Goal: Task Accomplishment & Management: Complete application form

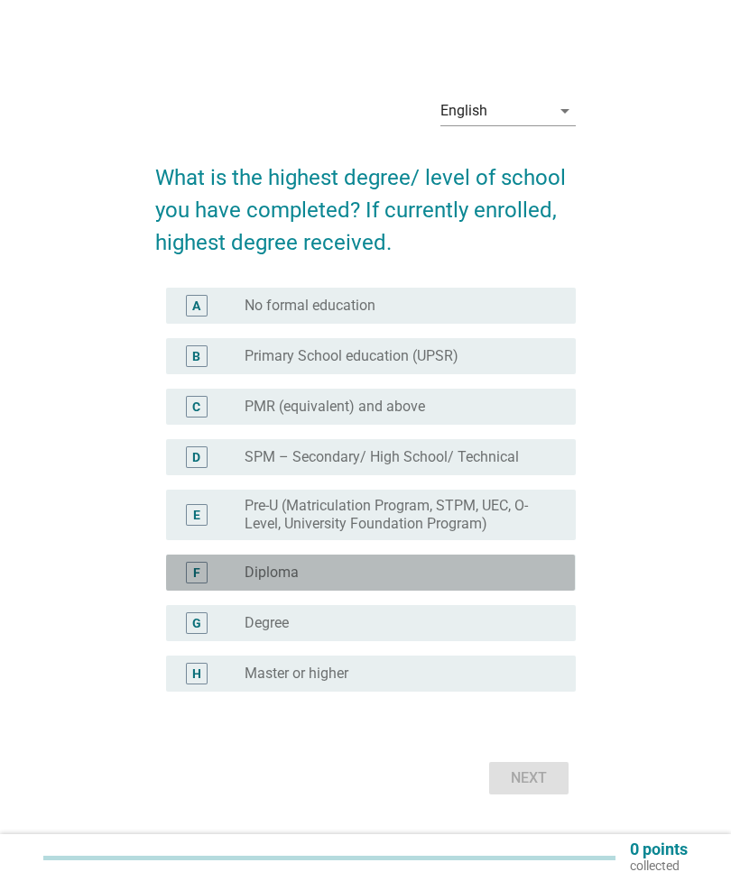
click at [438, 584] on div "radio_button_unchecked Diploma" at bounding box center [402, 573] width 317 height 22
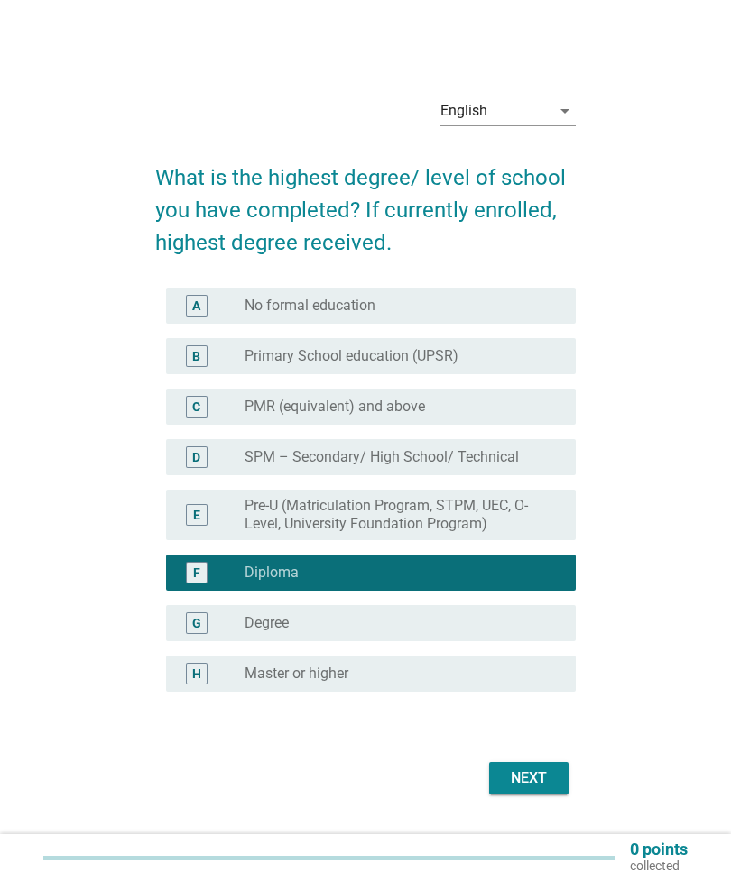
click at [544, 789] on div "Next" at bounding box center [528, 779] width 51 height 22
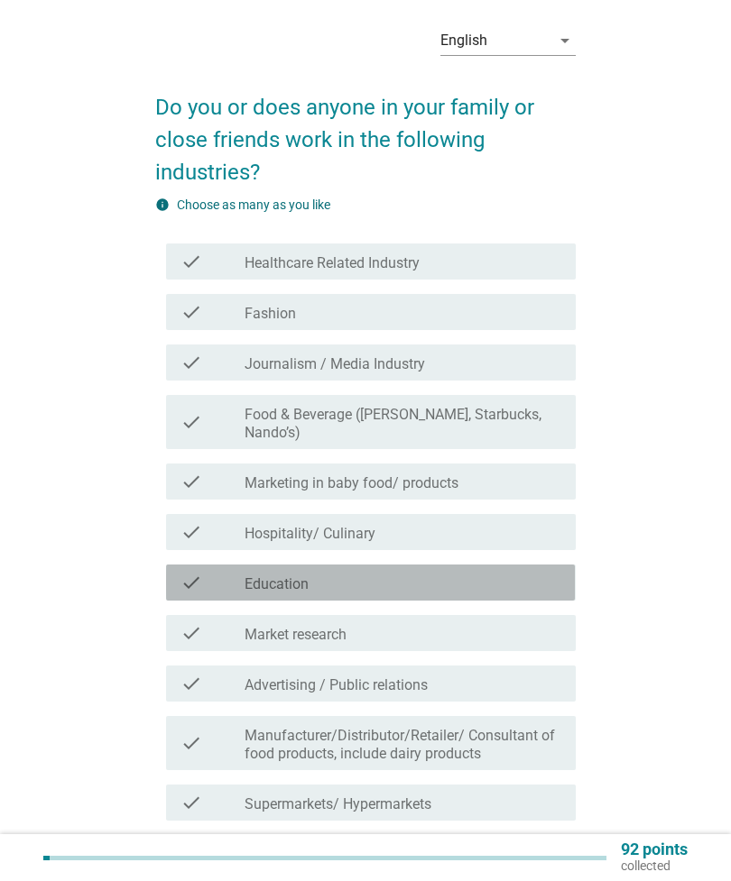
scroll to position [58, 0]
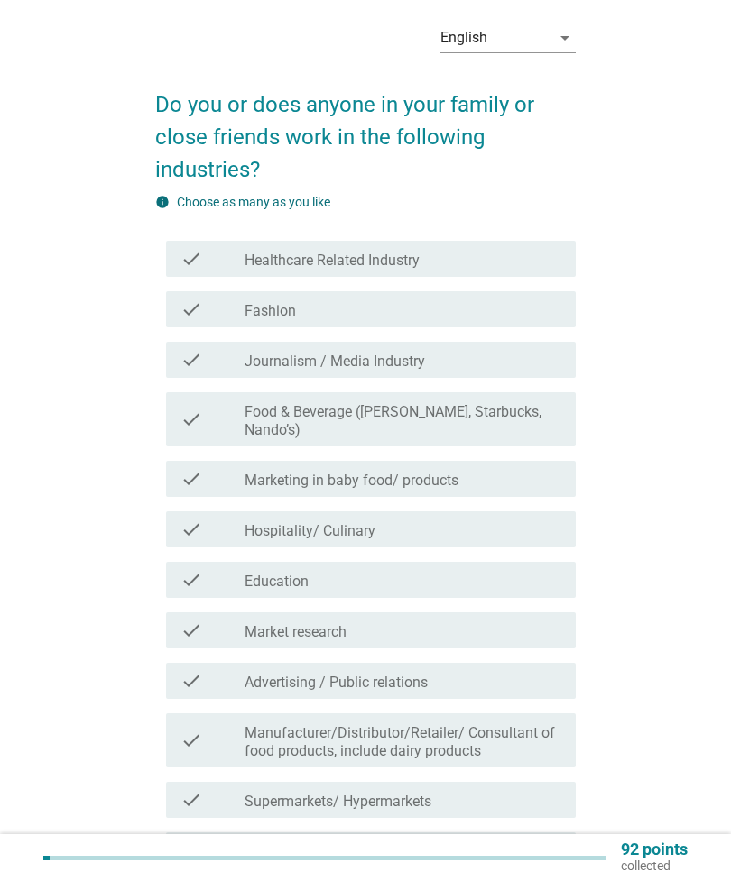
click at [444, 574] on div "check_box_outline_blank Education" at bounding box center [402, 580] width 317 height 22
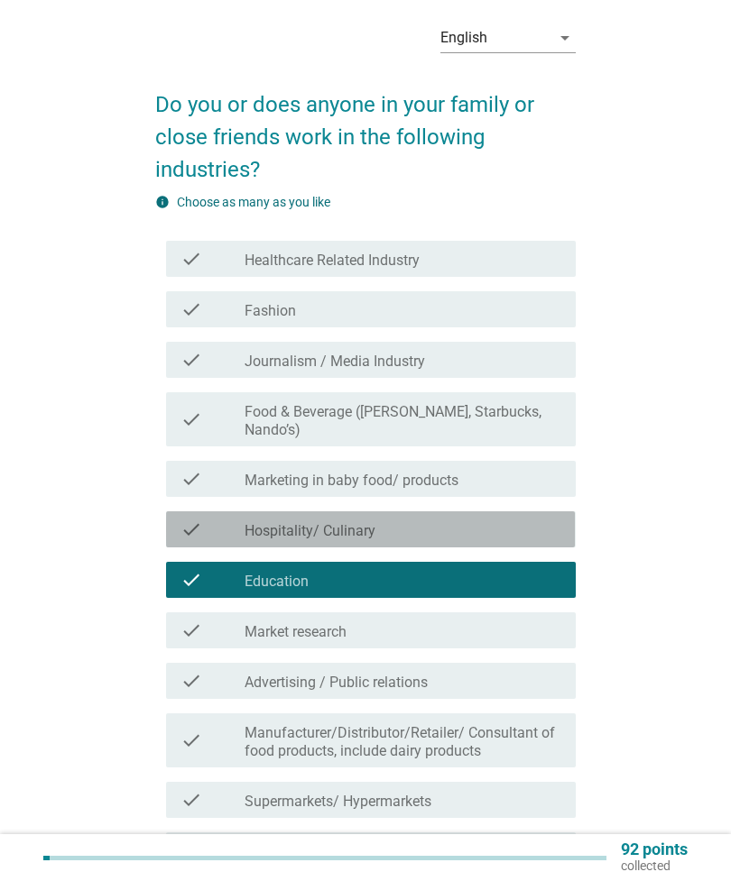
click at [489, 520] on div "check_box_outline_blank Hospitality/ Culinary" at bounding box center [402, 530] width 317 height 22
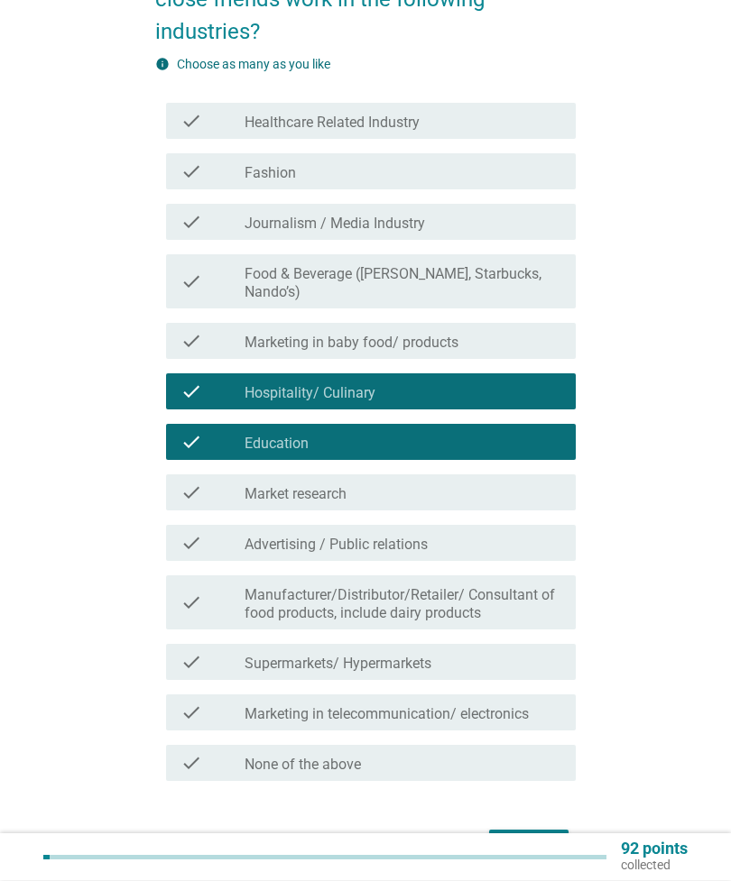
click at [535, 852] on div "Next" at bounding box center [528, 847] width 51 height 22
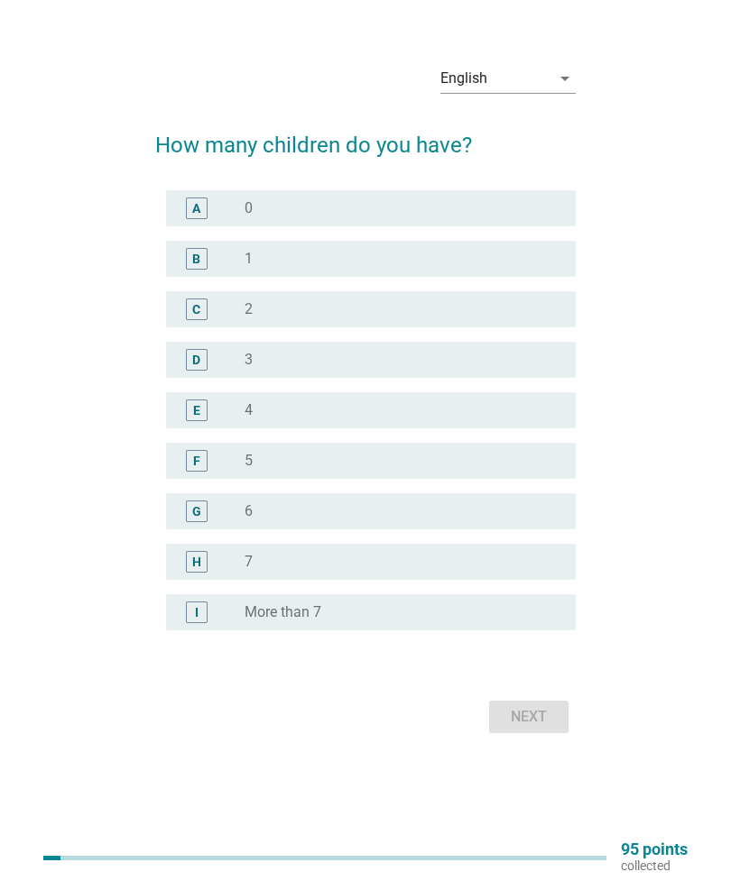
scroll to position [0, 0]
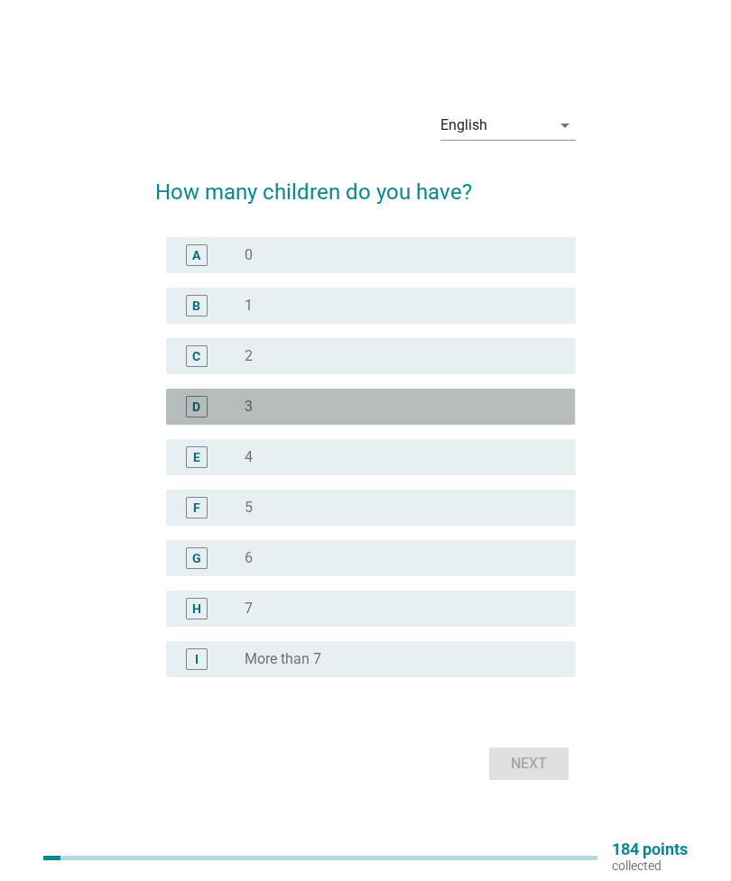
click at [383, 416] on div "radio_button_unchecked 3" at bounding box center [395, 407] width 302 height 18
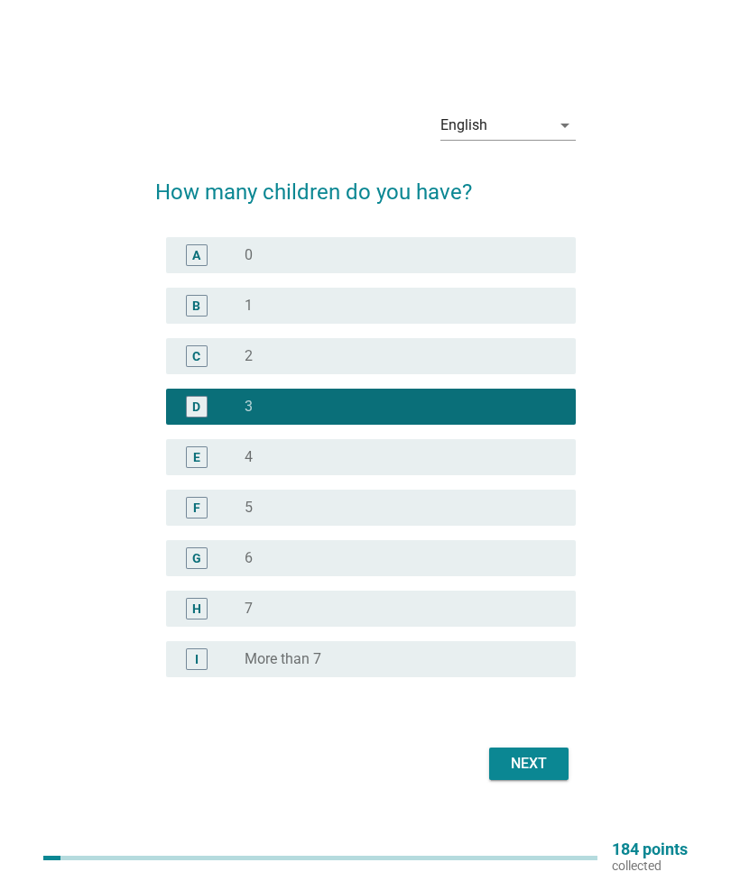
click at [547, 775] on div "Next" at bounding box center [528, 764] width 51 height 22
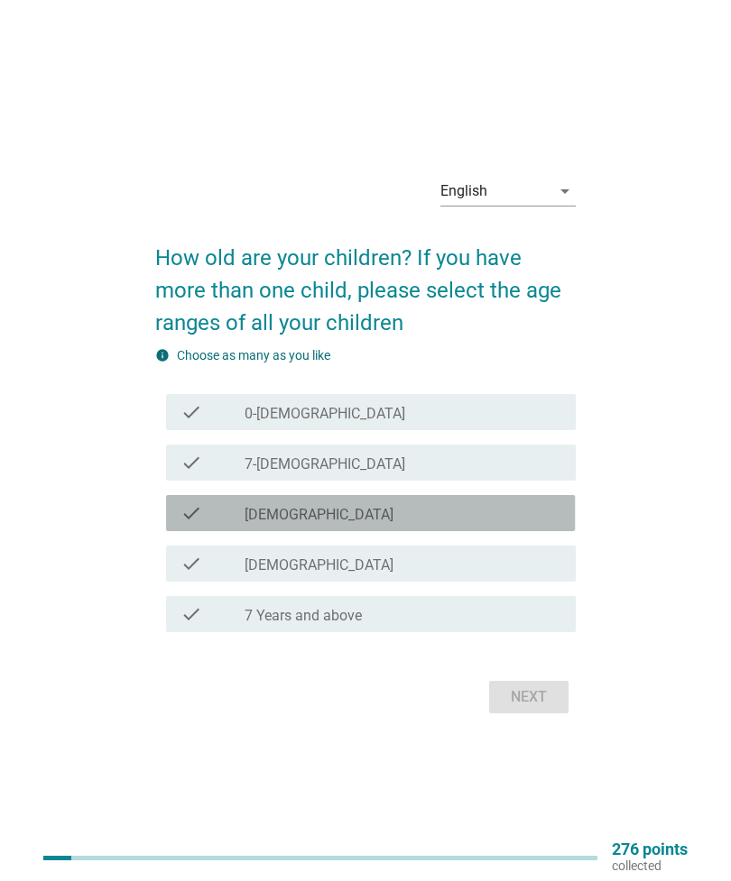
click at [423, 524] on div "check_box_outline_blank [DEMOGRAPHIC_DATA]" at bounding box center [402, 513] width 317 height 22
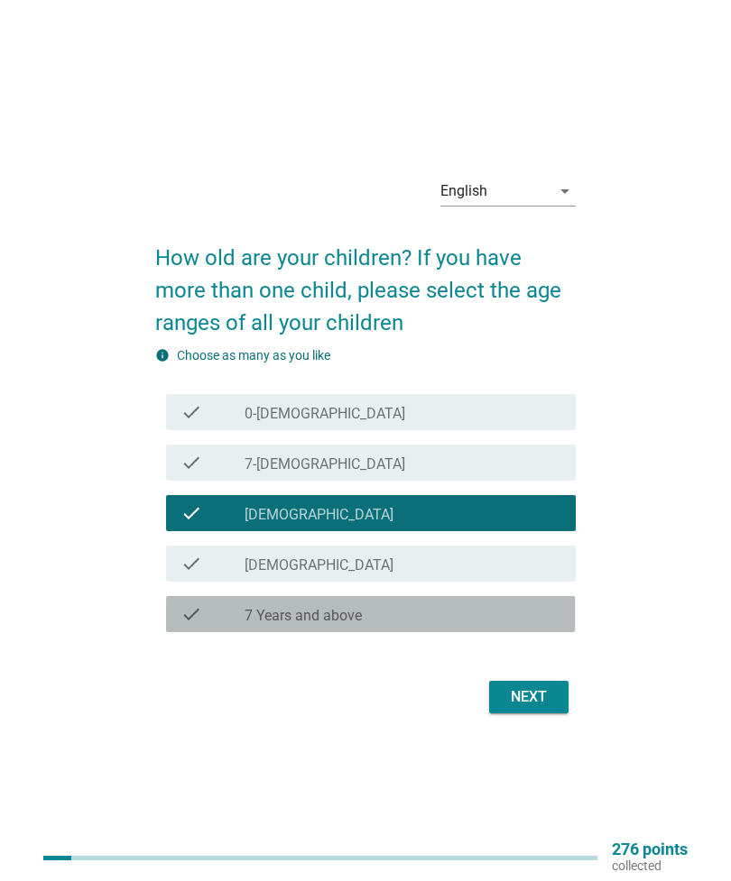
click at [410, 625] on div "check_box_outline_blank 7 Years and above" at bounding box center [402, 614] width 317 height 22
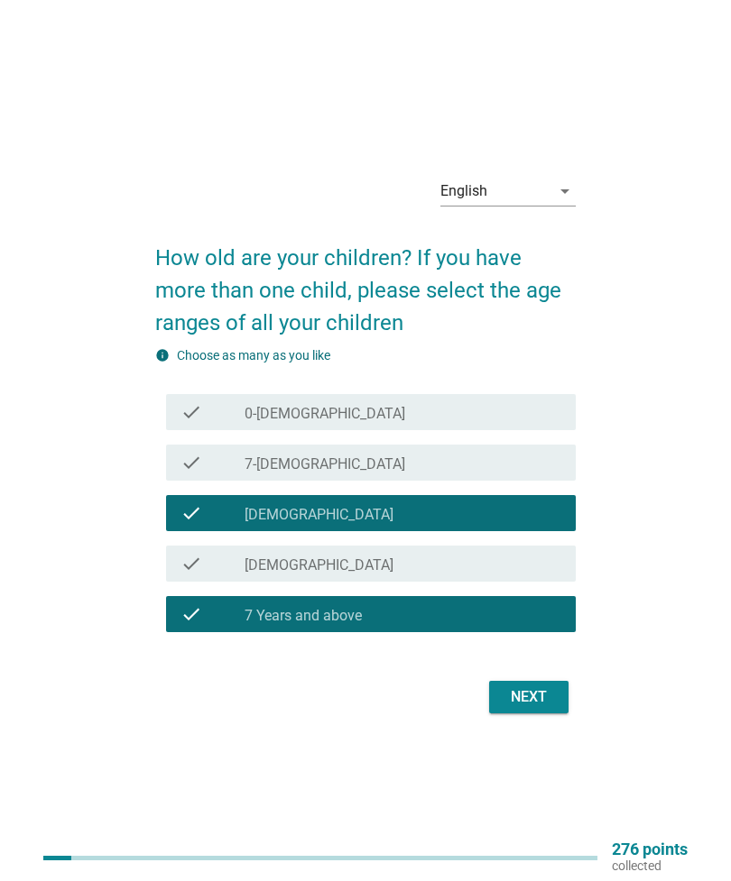
click at [553, 708] on div "Next" at bounding box center [528, 697] width 51 height 22
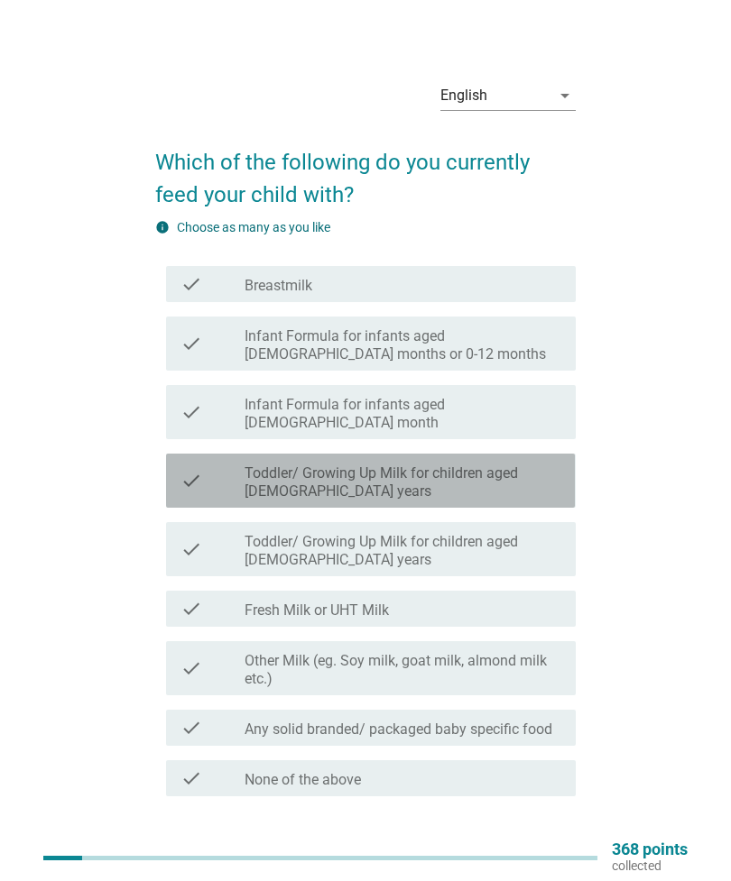
click at [495, 476] on label "Toddler/ Growing Up Milk for children aged [DEMOGRAPHIC_DATA] years" at bounding box center [402, 483] width 317 height 36
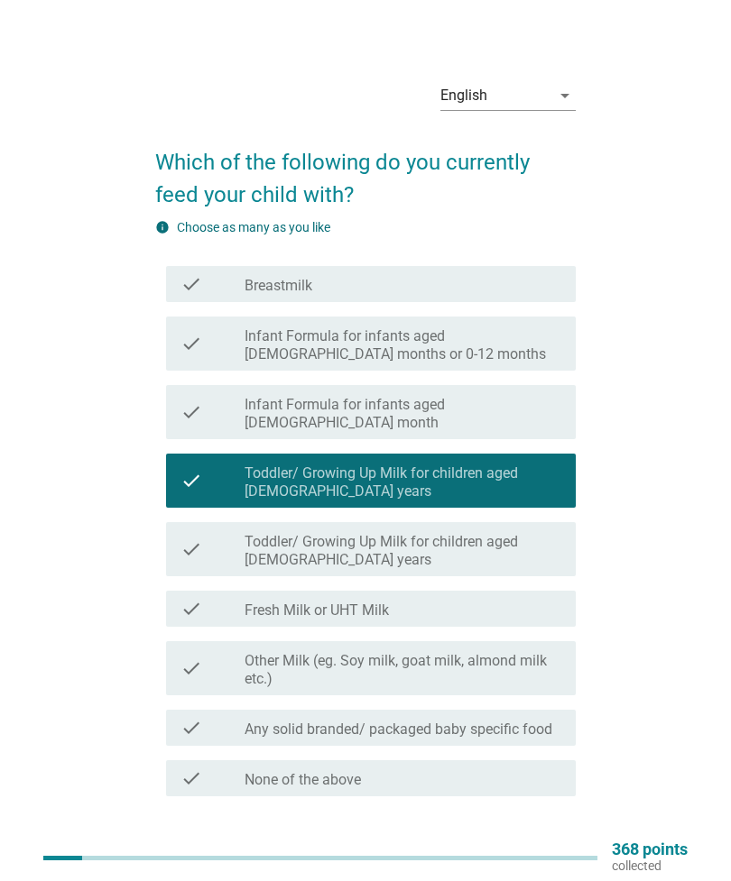
click at [538, 851] on div "Next" at bounding box center [528, 862] width 51 height 22
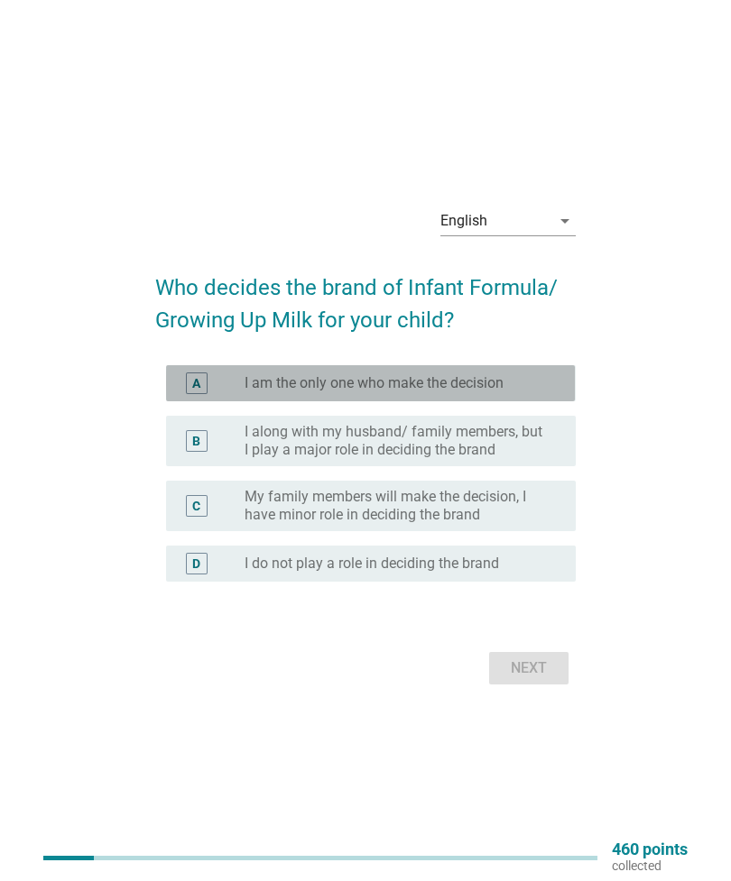
click at [525, 392] on div "radio_button_unchecked I am the only one who make the decision" at bounding box center [395, 383] width 302 height 18
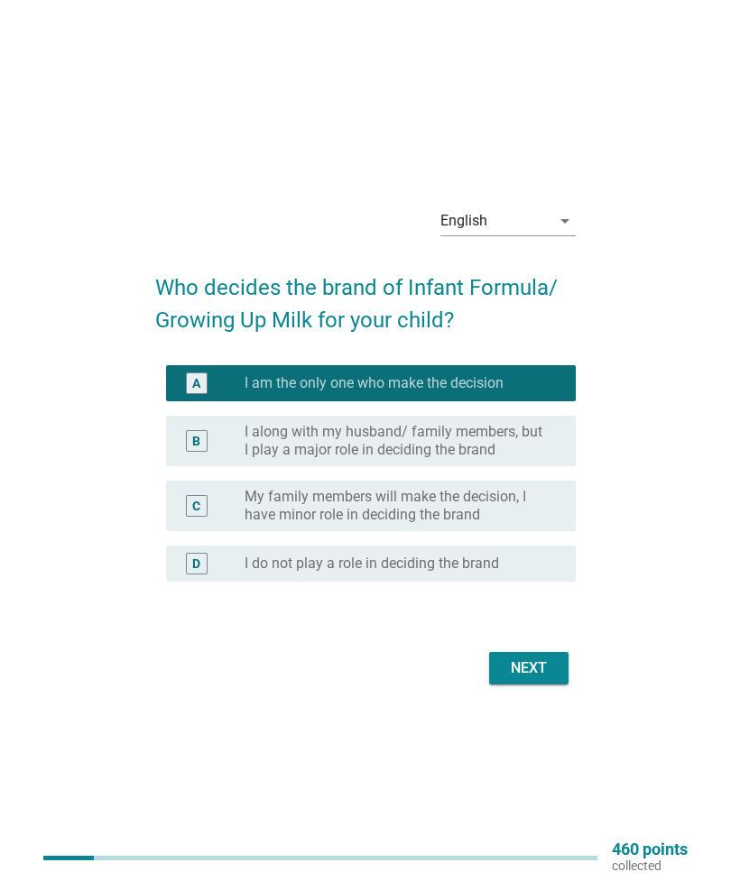
click at [550, 679] on div "Next" at bounding box center [528, 669] width 51 height 22
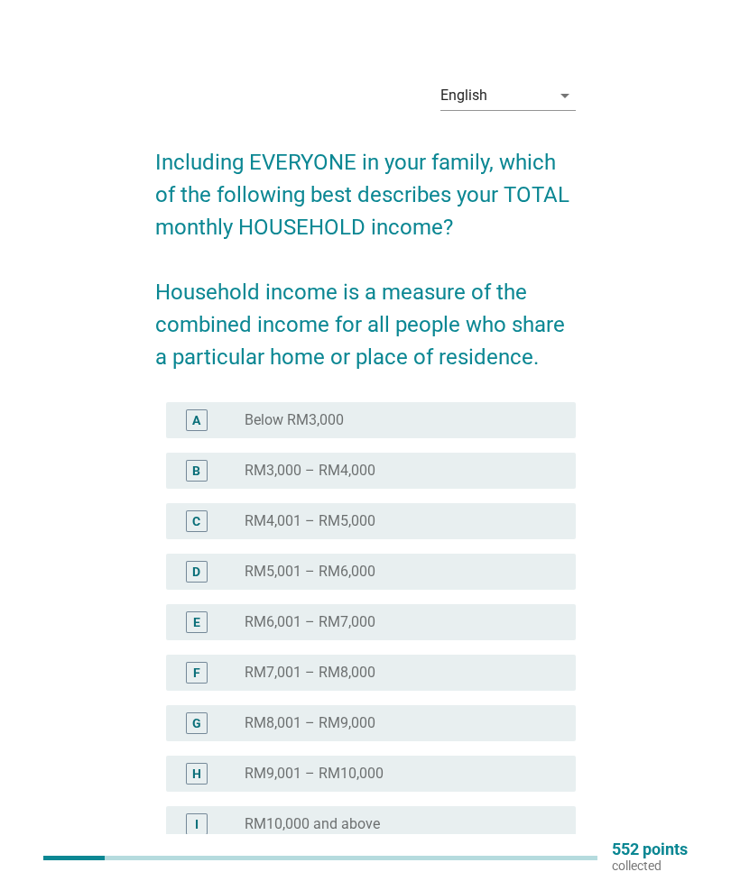
click at [493, 419] on div "radio_button_unchecked Below RM3,000" at bounding box center [395, 420] width 302 height 18
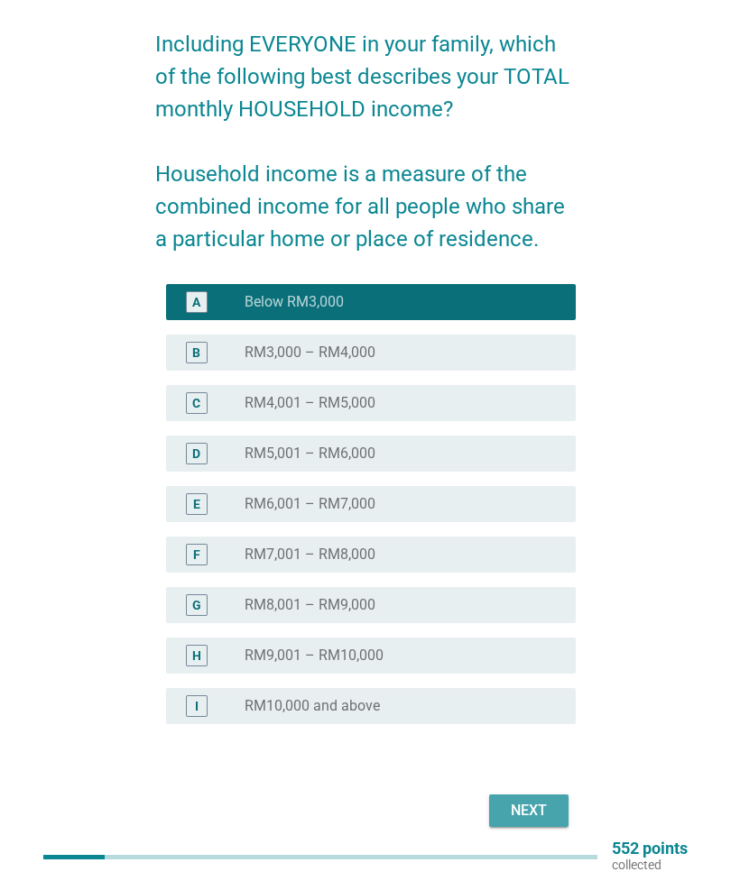
click at [552, 797] on button "Next" at bounding box center [528, 812] width 79 height 32
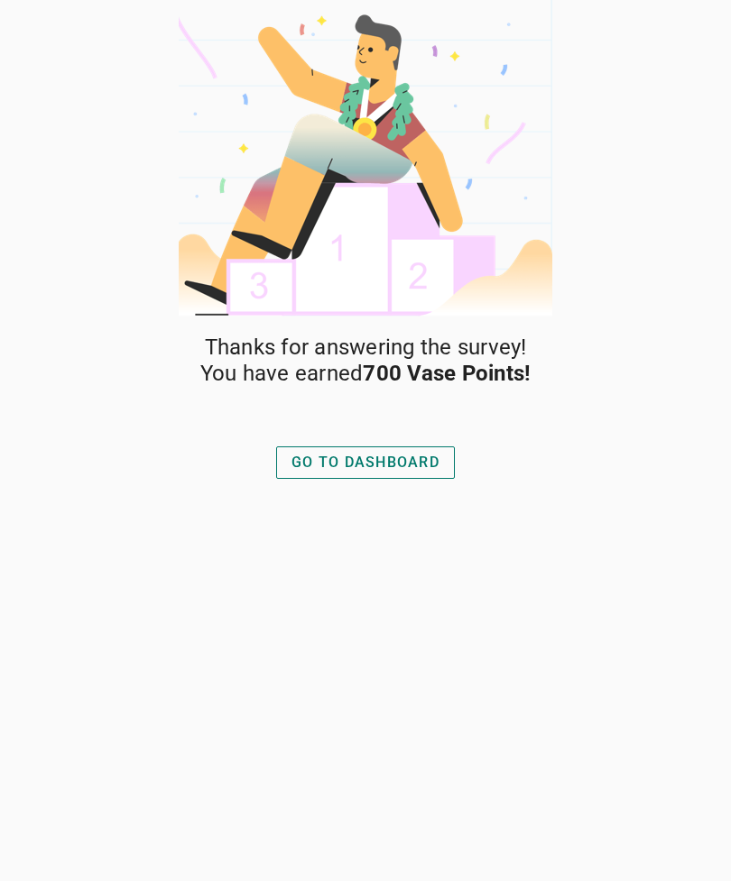
click at [416, 457] on div "GO TO DASHBOARD" at bounding box center [365, 463] width 148 height 22
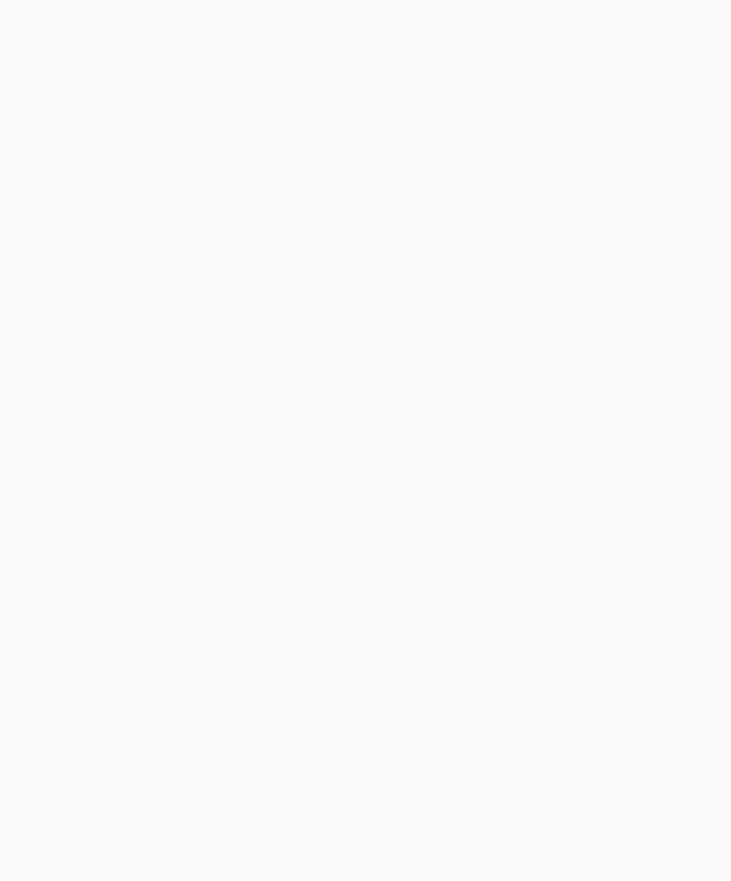
scroll to position [58, 0]
